Goal: Transaction & Acquisition: Book appointment/travel/reservation

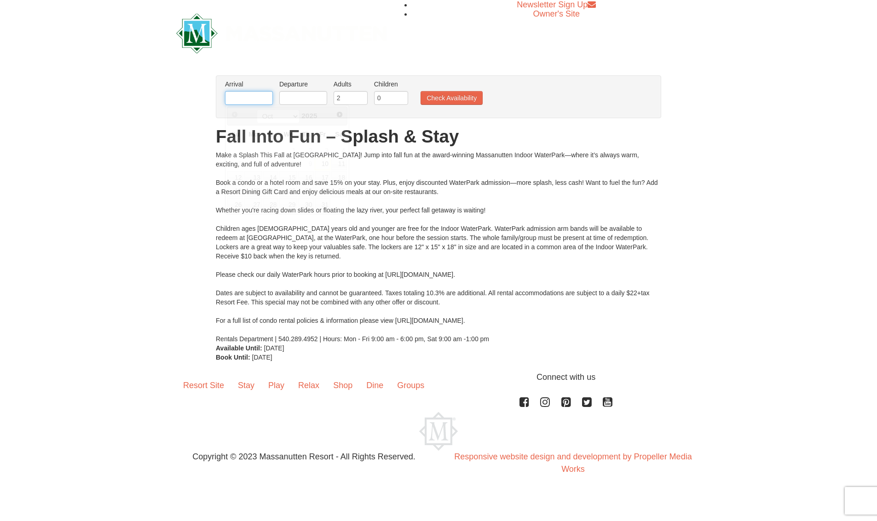
click at [253, 100] on input "text" at bounding box center [249, 98] width 48 height 14
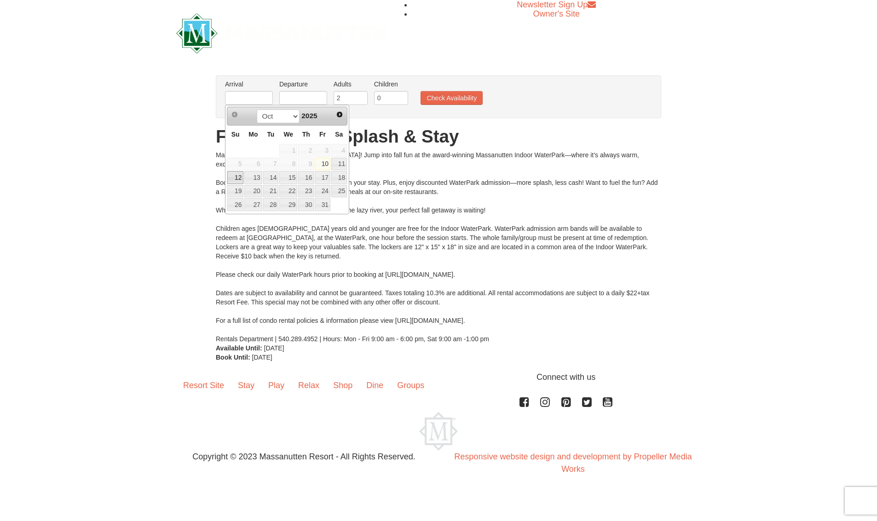
click at [236, 180] on link "12" at bounding box center [235, 177] width 16 height 13
type input "[DATE]"
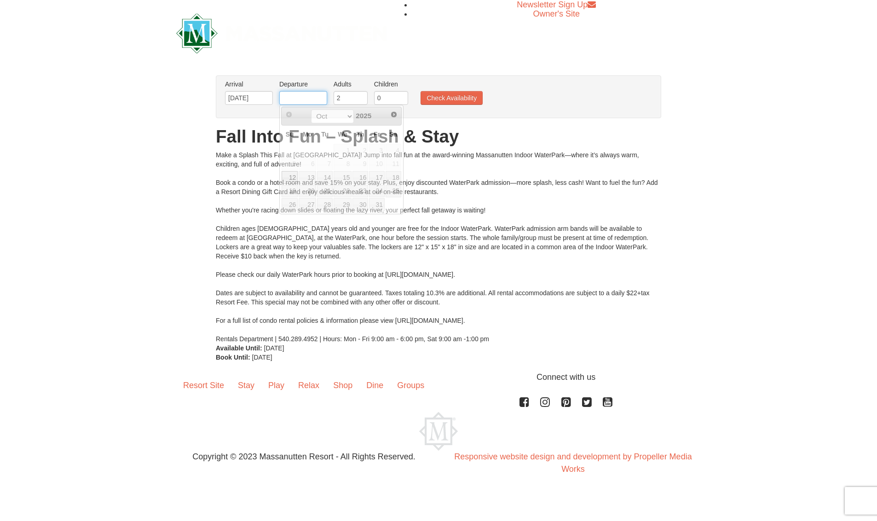
click at [300, 96] on input "text" at bounding box center [303, 98] width 48 height 14
click at [308, 180] on link "13" at bounding box center [307, 177] width 17 height 13
type input "[DATE]"
click at [399, 97] on input "1" at bounding box center [391, 98] width 34 height 14
type input "2"
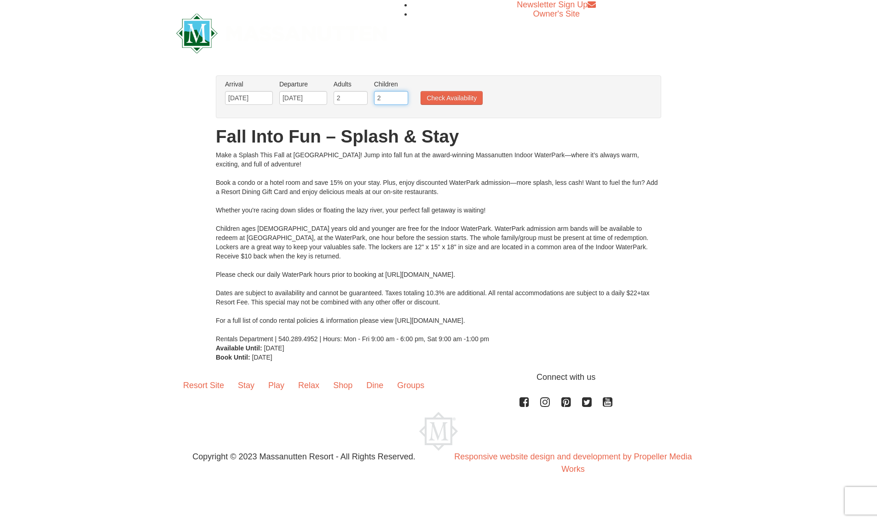
click at [399, 97] on input "2" at bounding box center [391, 98] width 34 height 14
click at [429, 95] on button "Check Availability" at bounding box center [451, 98] width 62 height 14
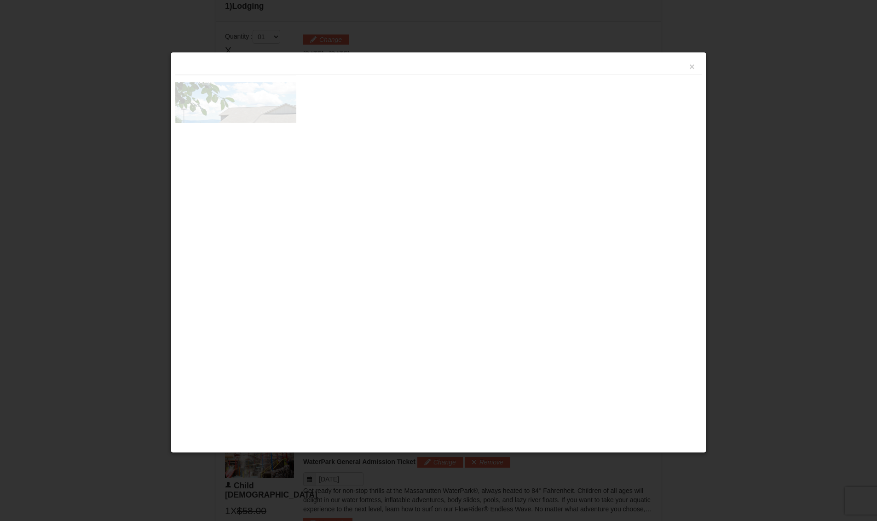
scroll to position [392, 0]
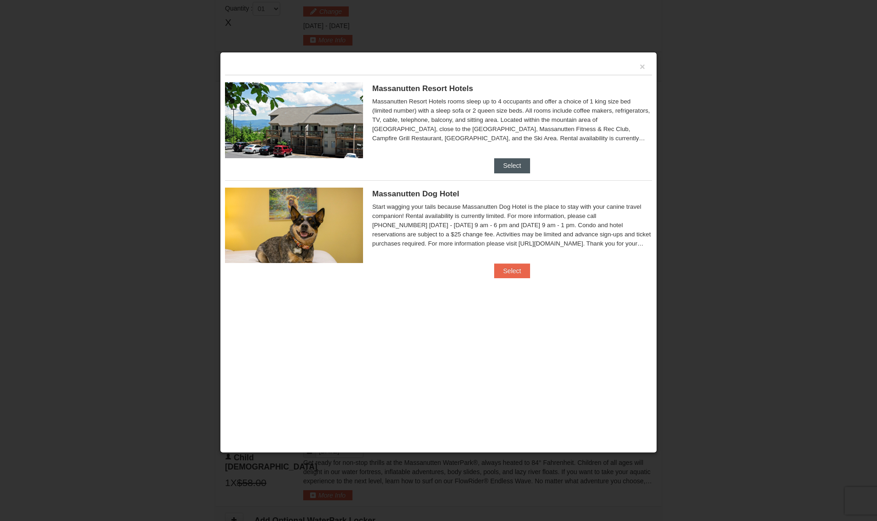
click at [511, 165] on button "Select" at bounding box center [512, 165] width 36 height 15
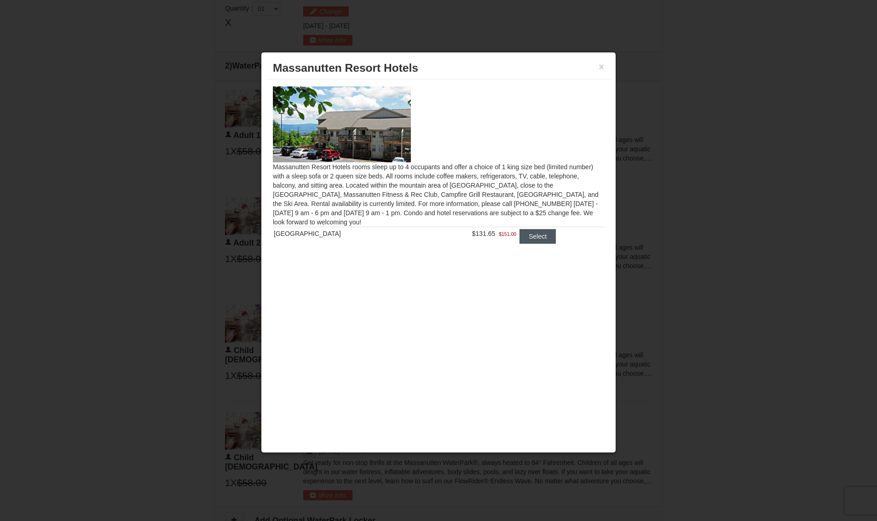
click at [538, 238] on button "Select" at bounding box center [537, 236] width 36 height 15
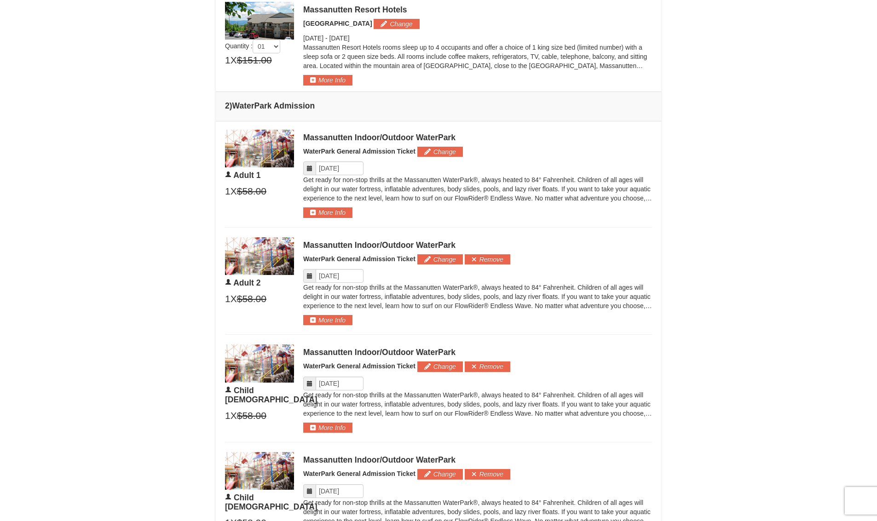
click at [311, 275] on icon at bounding box center [309, 276] width 6 height 6
click at [311, 276] on icon at bounding box center [309, 276] width 6 height 6
click at [329, 277] on input "Please format dates MM/DD/YYYY" at bounding box center [340, 276] width 48 height 14
click at [345, 356] on link "13" at bounding box center [343, 354] width 17 height 13
type input "[DATE]"
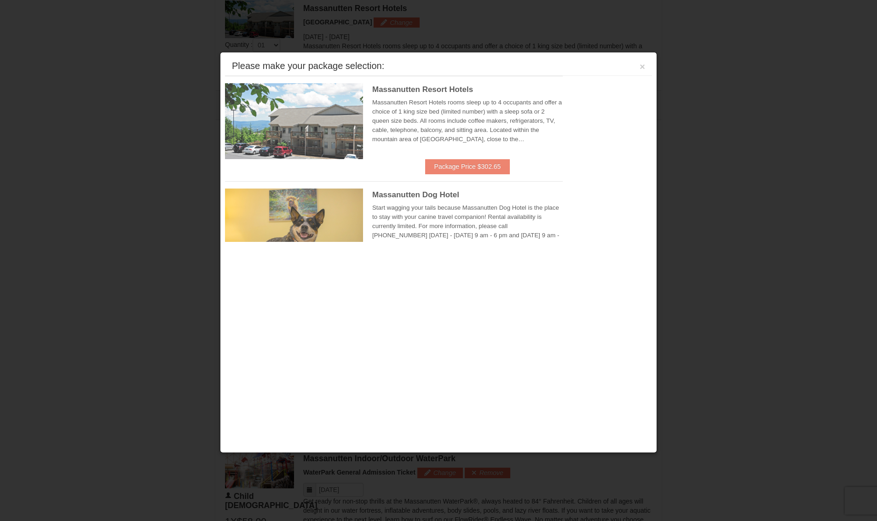
scroll to position [394, 0]
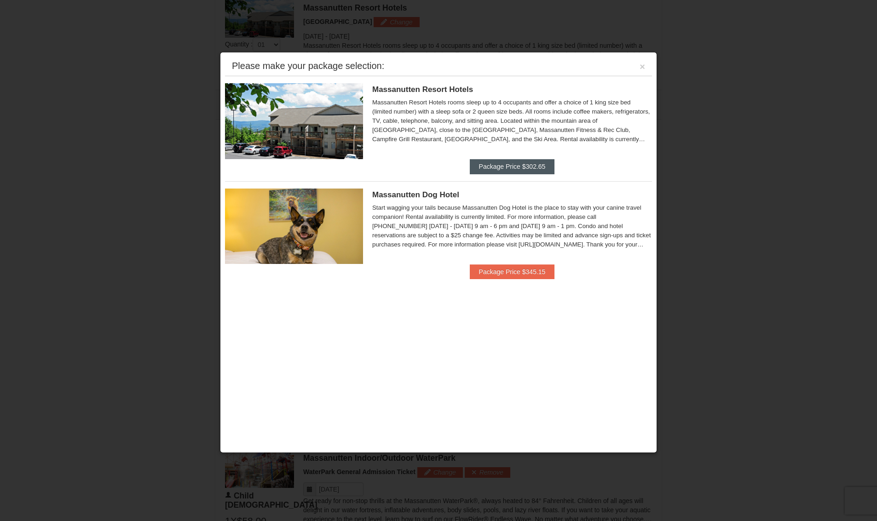
click at [514, 168] on button "Package Price $302.65" at bounding box center [512, 166] width 85 height 15
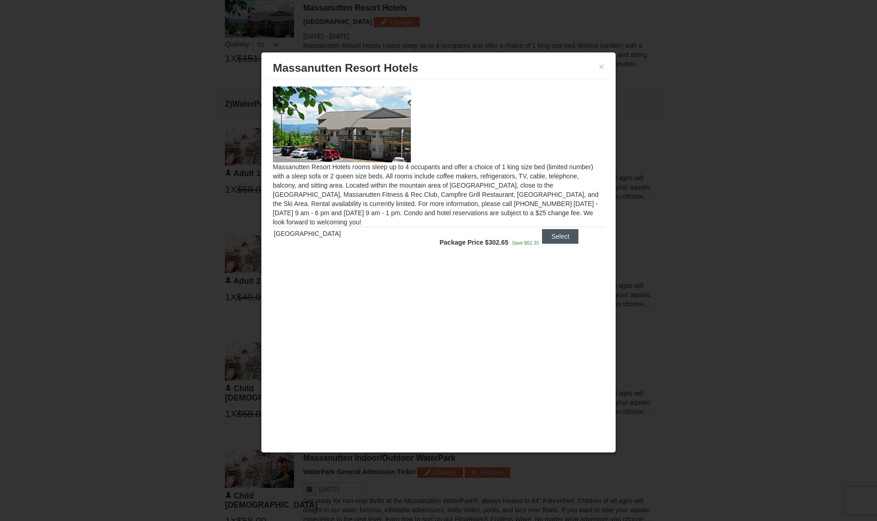
click at [564, 237] on button "Select" at bounding box center [560, 236] width 36 height 15
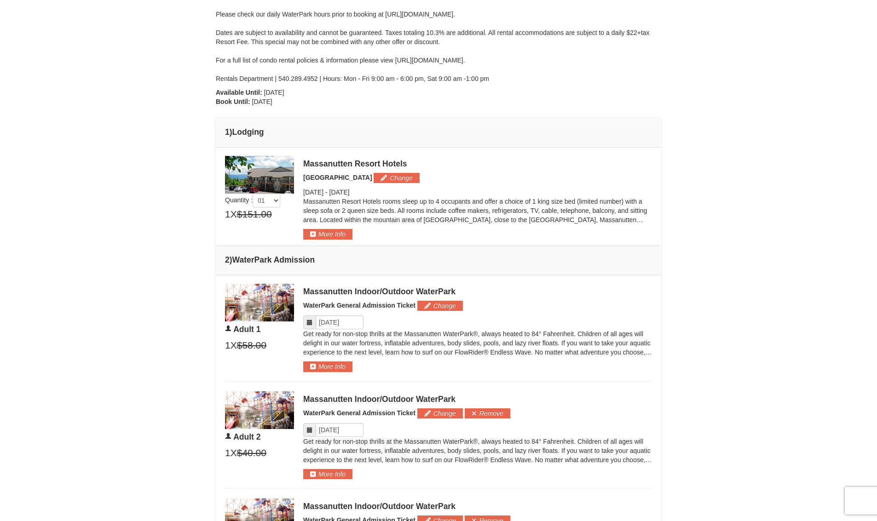
scroll to position [237, 0]
click at [335, 324] on input "Please format dates MM/DD/YYYY" at bounding box center [340, 323] width 48 height 14
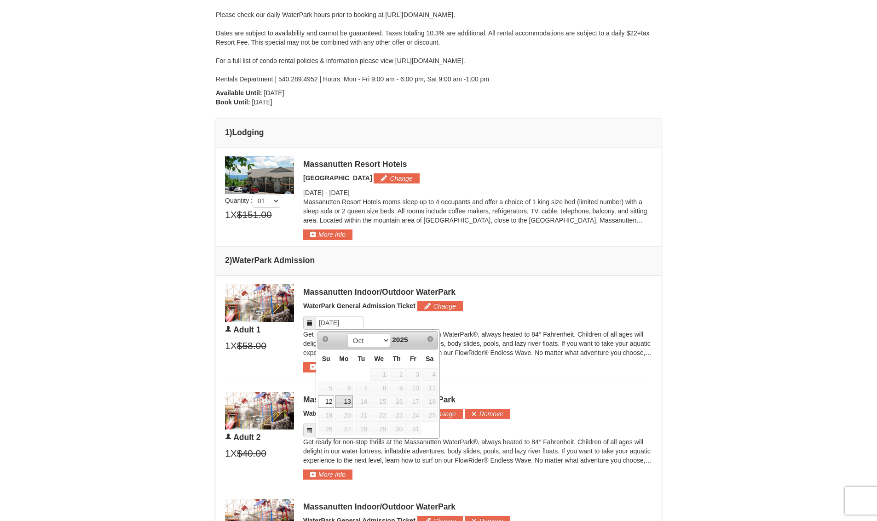
click at [344, 400] on link "13" at bounding box center [343, 402] width 17 height 13
type input "[DATE]"
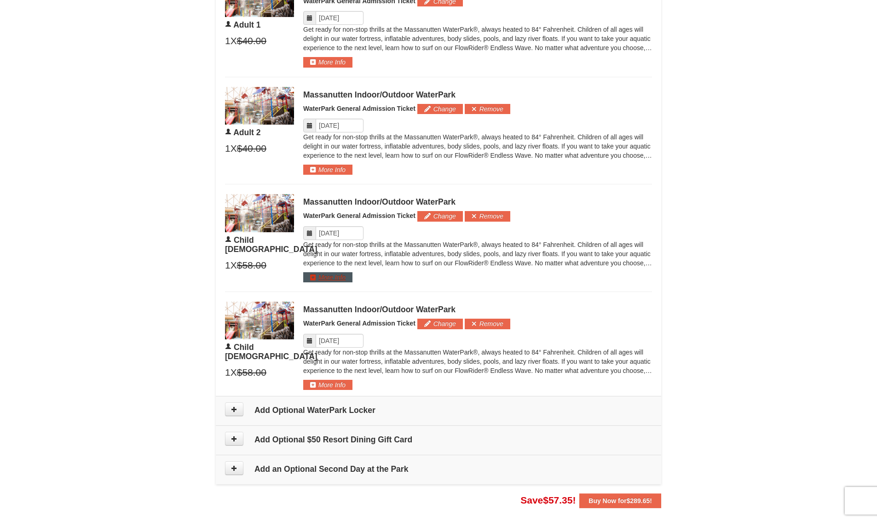
scroll to position [542, 0]
click at [333, 342] on input "Please format dates MM/DD/YYYY" at bounding box center [340, 341] width 48 height 14
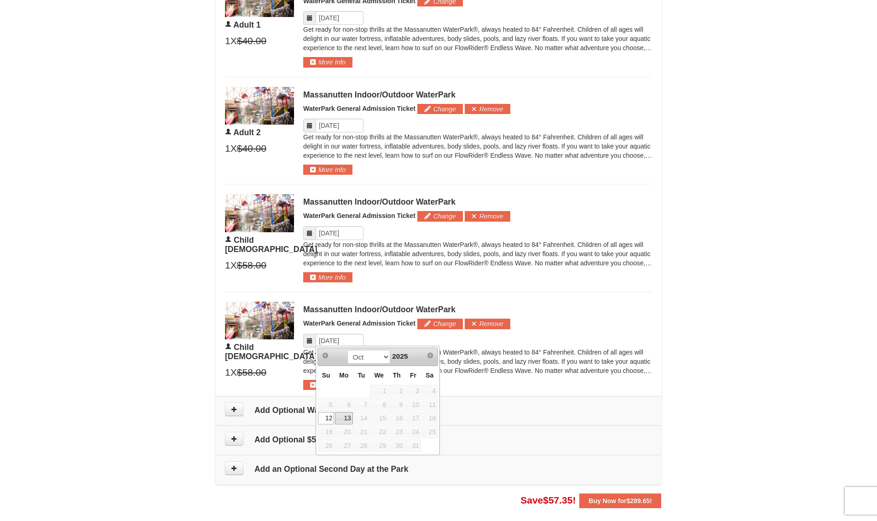
click at [347, 423] on link "13" at bounding box center [343, 418] width 17 height 13
type input "[DATE]"
click at [337, 224] on div "Massanutten Indoor/Outdoor WaterPark WaterPark General Admission Ticket Change …" at bounding box center [477, 238] width 349 height 88
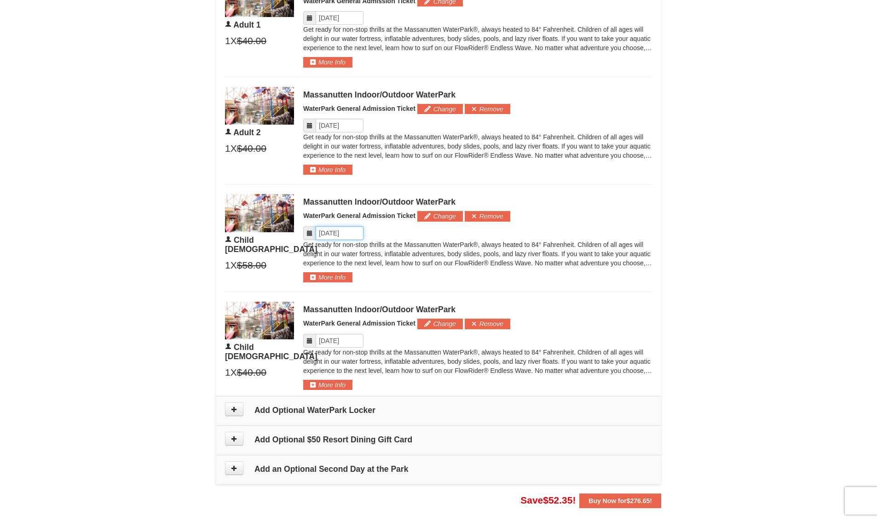
click at [335, 230] on input "Please format dates MM/DD/YYYY" at bounding box center [340, 233] width 48 height 14
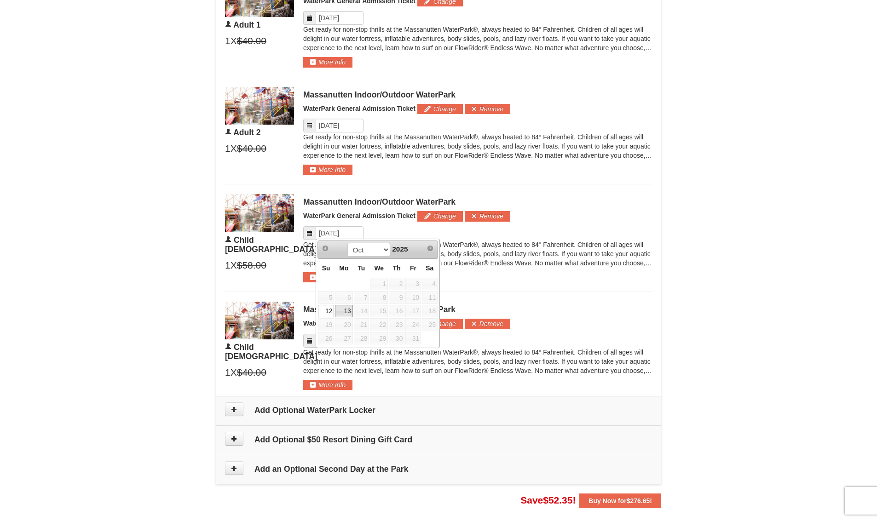
click at [342, 311] on link "13" at bounding box center [343, 311] width 17 height 13
type input "[DATE]"
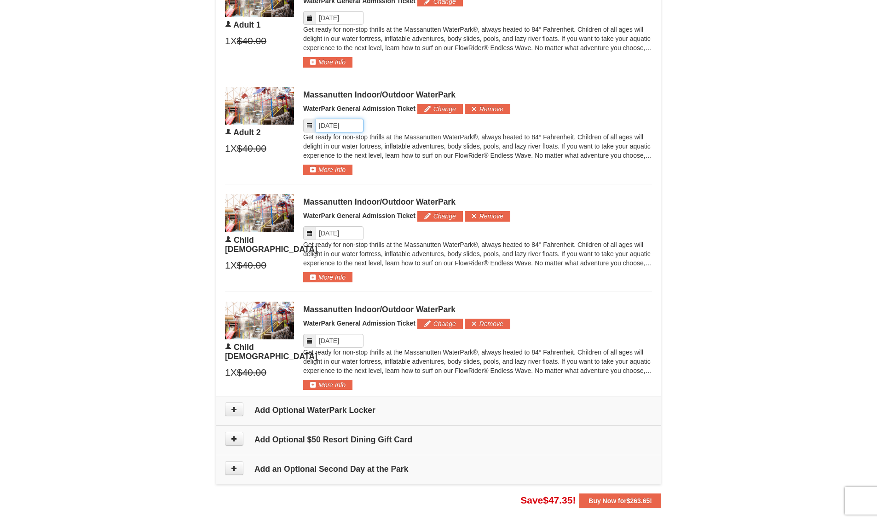
click at [333, 125] on input "Please format dates MM/DD/YYYY" at bounding box center [340, 126] width 48 height 14
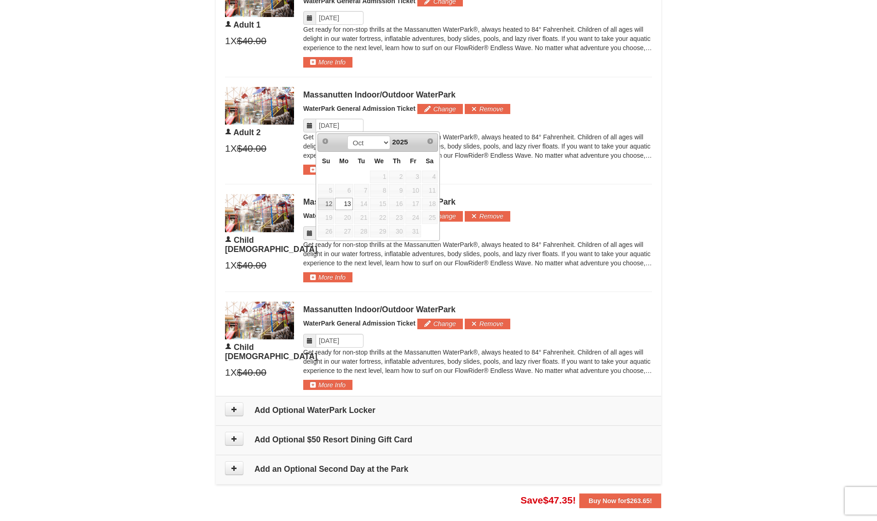
click at [346, 206] on link "13" at bounding box center [343, 204] width 17 height 13
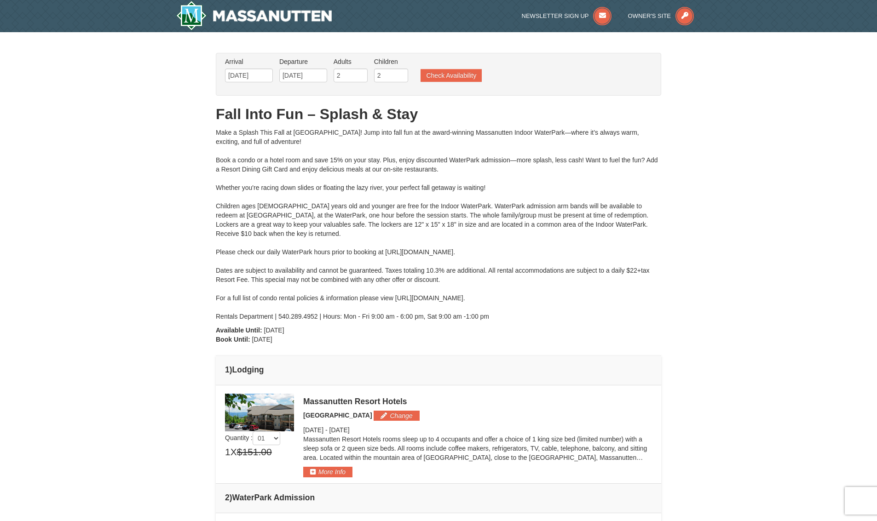
scroll to position [0, 0]
type input "3"
click at [400, 73] on input "3" at bounding box center [391, 76] width 34 height 14
click at [443, 76] on button "Check Availability" at bounding box center [450, 75] width 61 height 13
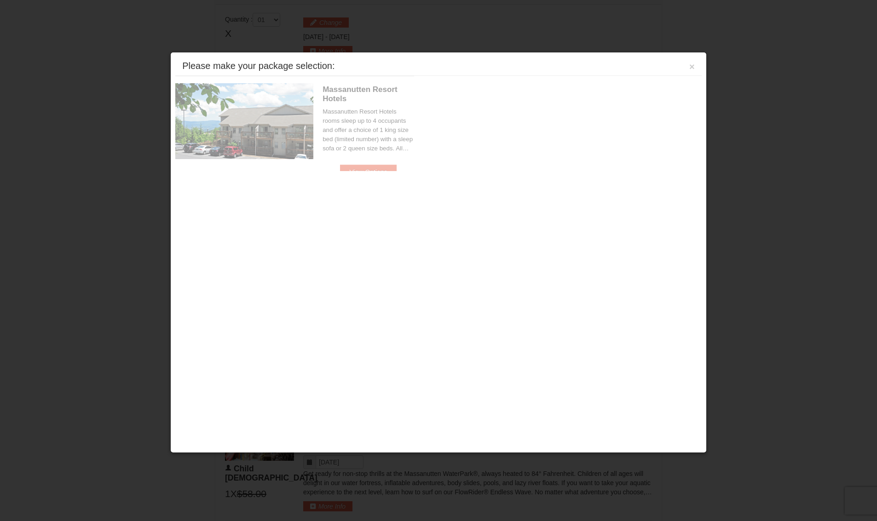
scroll to position [392, 0]
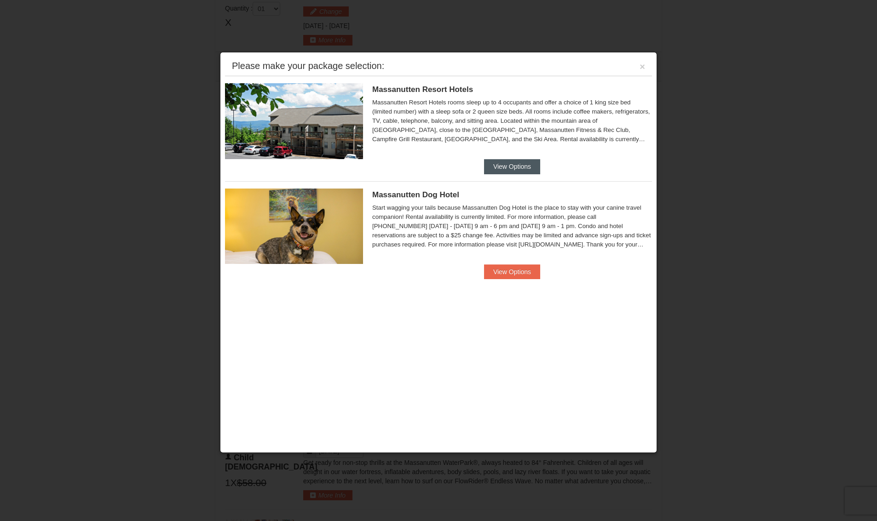
click at [500, 167] on button "View Options" at bounding box center [512, 166] width 56 height 15
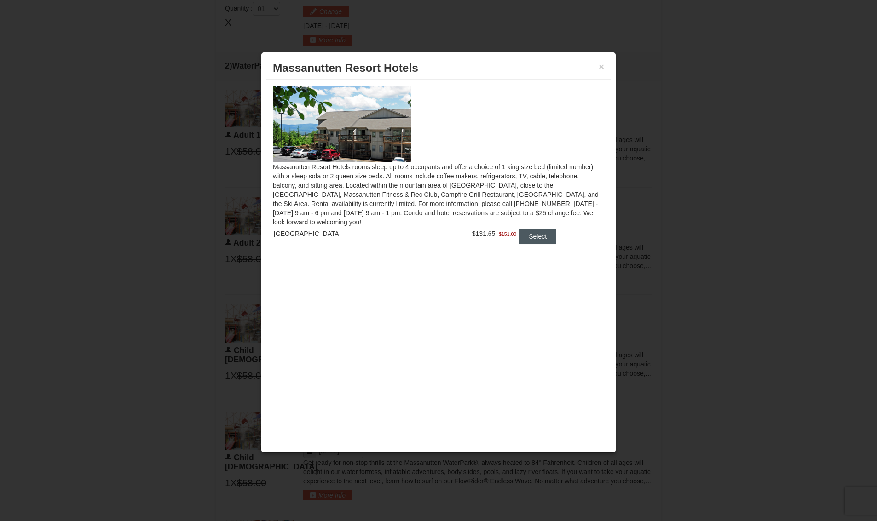
click at [524, 236] on button "Select" at bounding box center [537, 236] width 36 height 15
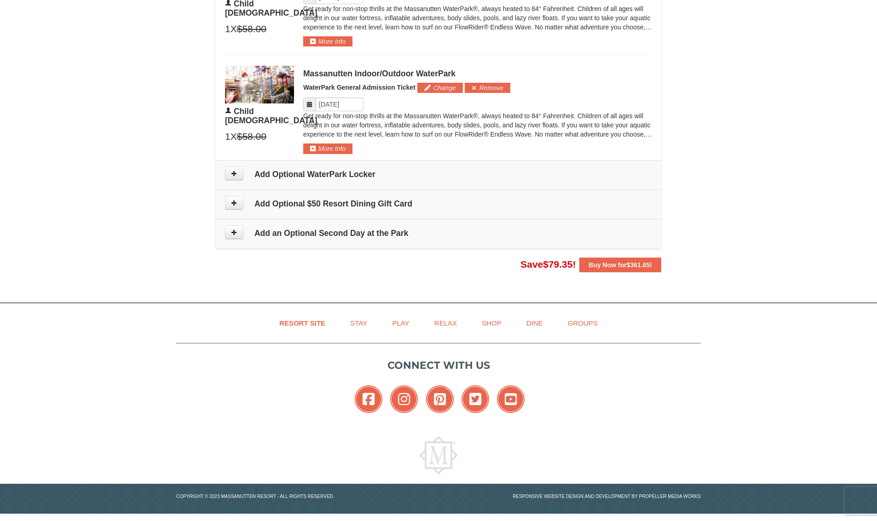
scroll to position [886, 0]
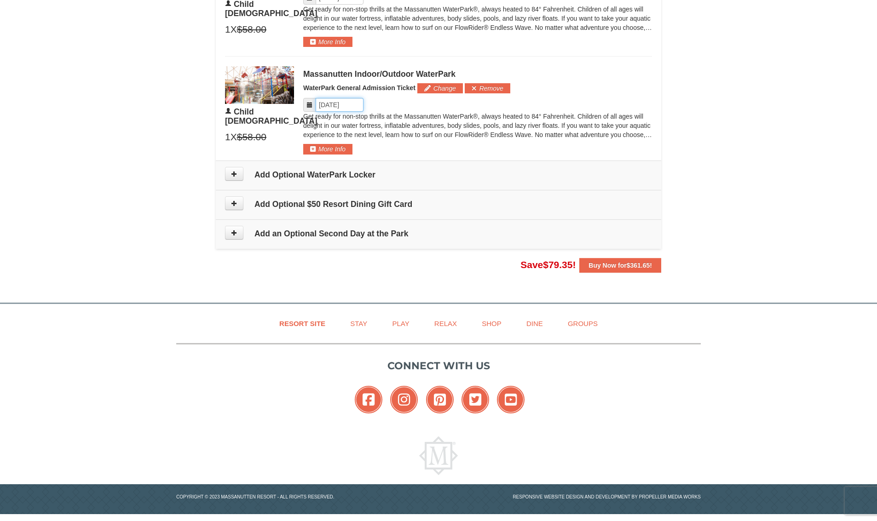
click at [329, 106] on input "Please format dates MM/DD/YYYY" at bounding box center [340, 105] width 48 height 14
click at [341, 183] on link "13" at bounding box center [343, 182] width 17 height 13
type input "[DATE]"
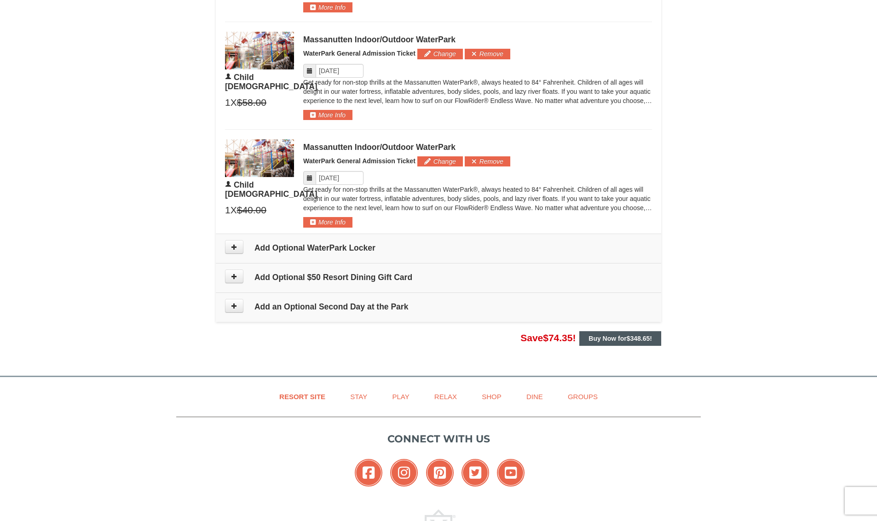
click at [610, 338] on strong "Buy Now for $348.65 !" at bounding box center [619, 338] width 63 height 7
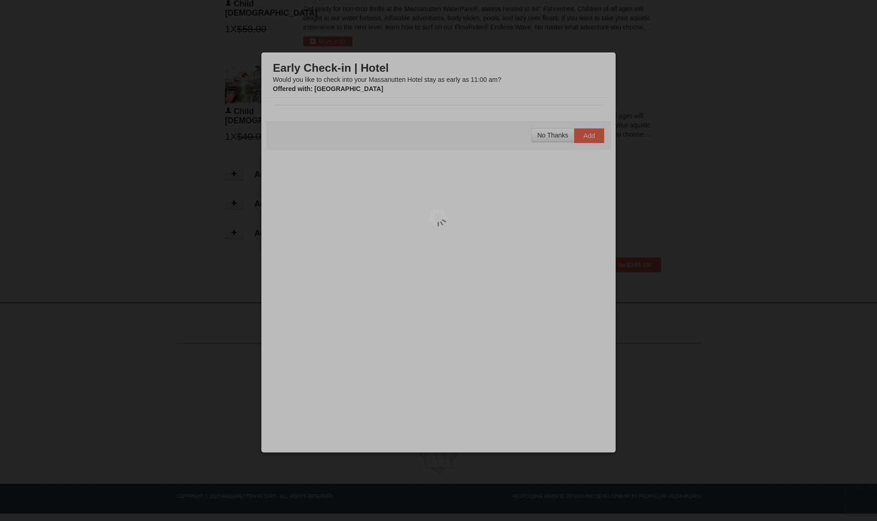
scroll to position [886, 0]
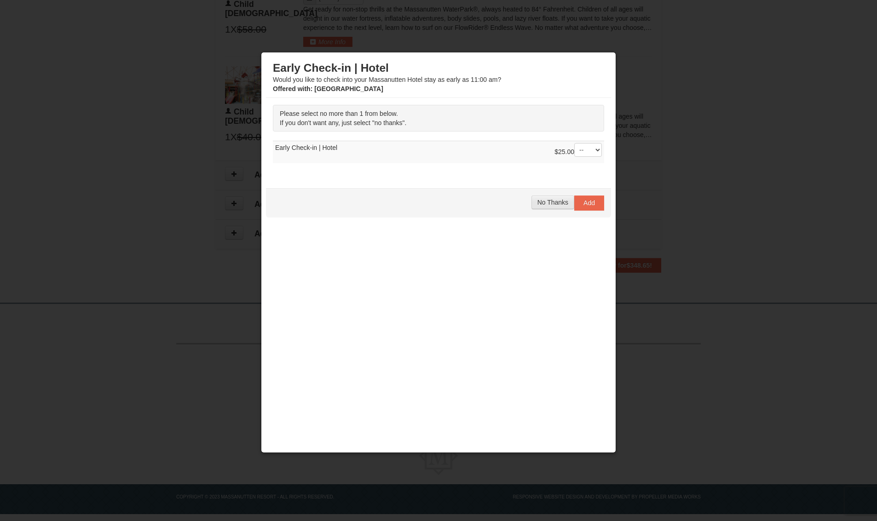
click at [554, 202] on span "No Thanks" at bounding box center [552, 202] width 31 height 7
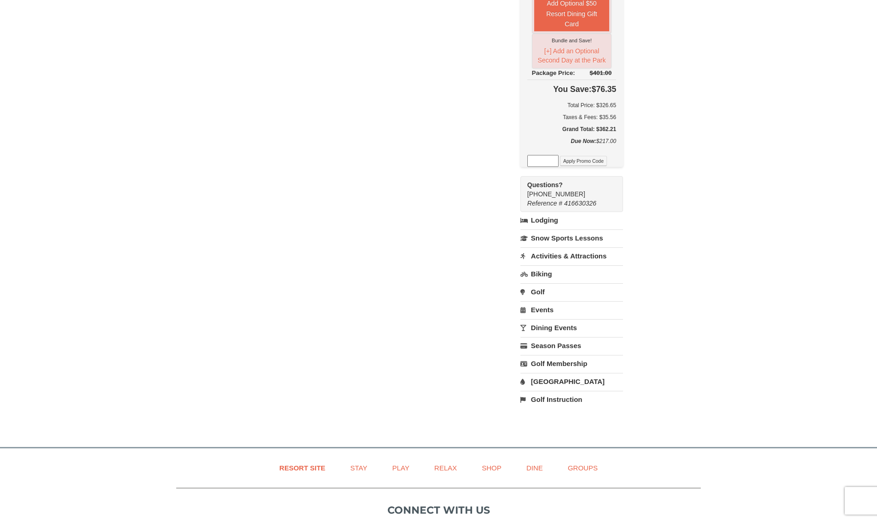
scroll to position [540, 0]
